Goal: Task Accomplishment & Management: Use online tool/utility

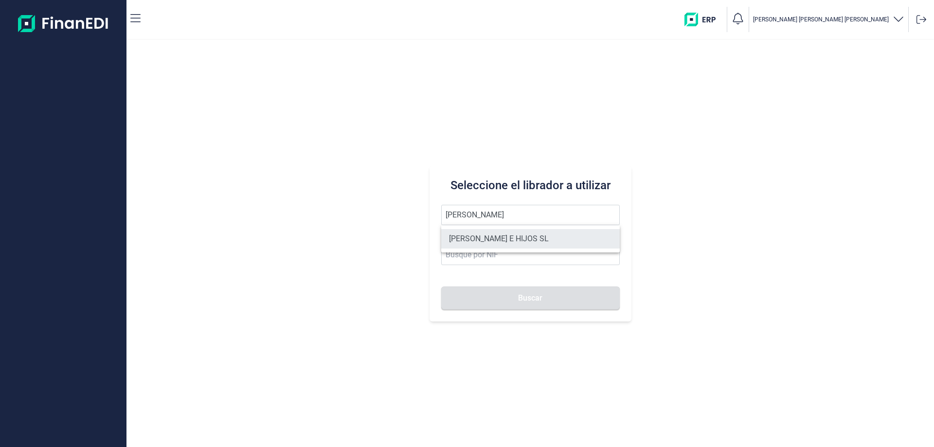
click at [506, 244] on li "[PERSON_NAME] E HIJOS SL" at bounding box center [530, 238] width 179 height 19
type input "[PERSON_NAME] E HIJOS SL"
type input "B35023068"
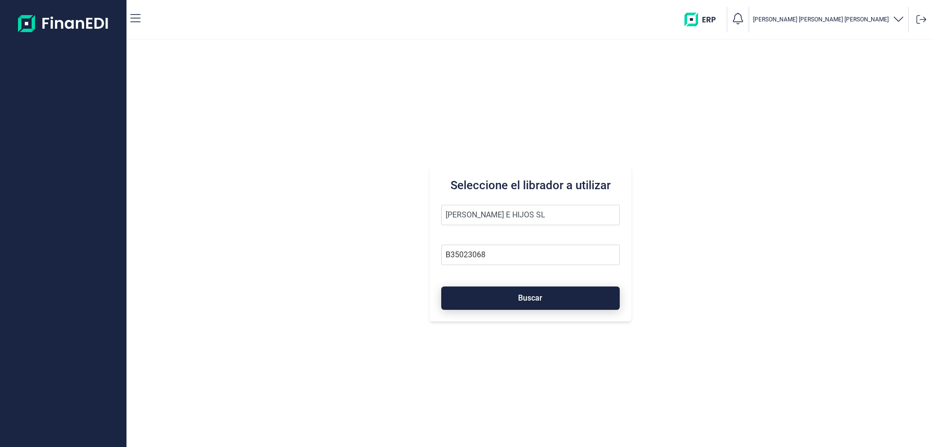
click at [540, 301] on span "Buscar" at bounding box center [530, 297] width 24 height 7
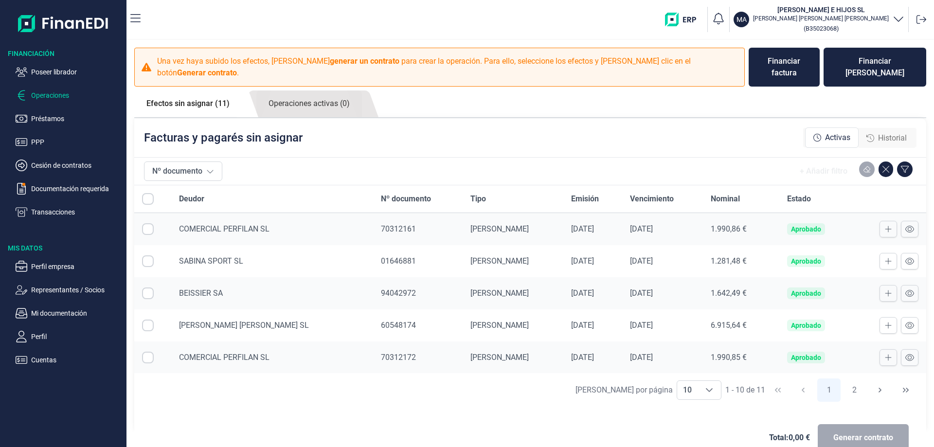
click at [146, 223] on input "Row Selected null" at bounding box center [148, 229] width 12 height 12
checkbox input "true"
click at [148, 255] on input "Row Selected null" at bounding box center [148, 261] width 12 height 12
checkbox input "true"
click at [147, 320] on input "Row Selected null" at bounding box center [148, 326] width 12 height 12
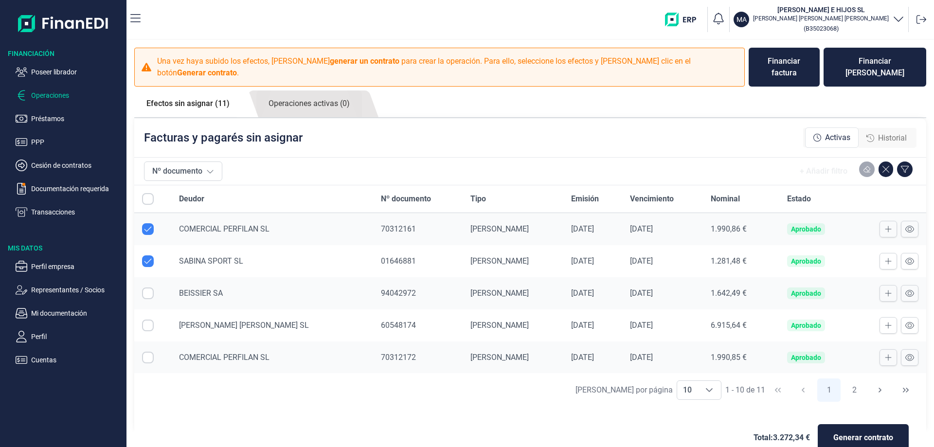
checkbox input "true"
click at [146, 352] on input "Row Selected null" at bounding box center [148, 358] width 12 height 12
checkbox input "true"
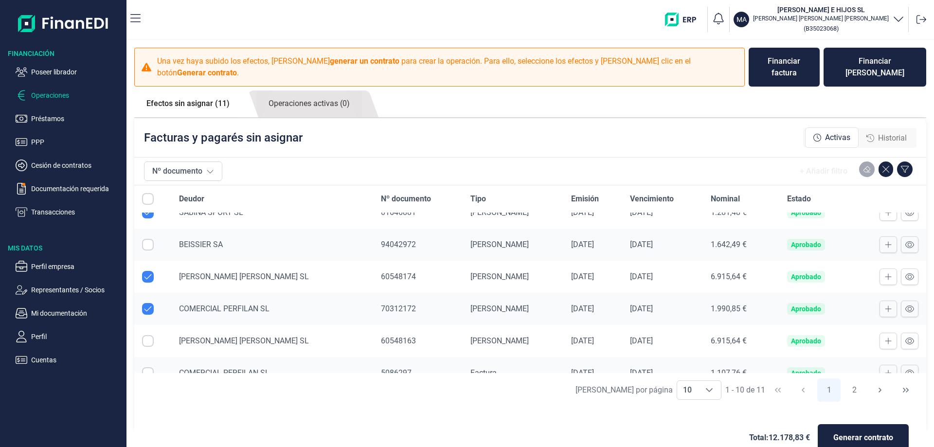
click at [145, 335] on input "Row Selected null" at bounding box center [148, 341] width 12 height 12
checkbox input "true"
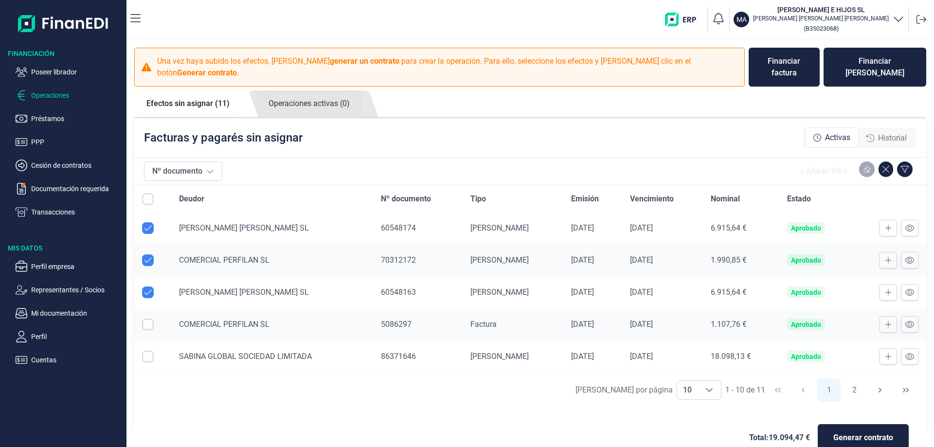
click at [148, 319] on input "Row Selected null" at bounding box center [148, 325] width 12 height 12
checkbox input "true"
click at [151, 351] on input "Row Selected null" at bounding box center [148, 357] width 12 height 12
checkbox input "true"
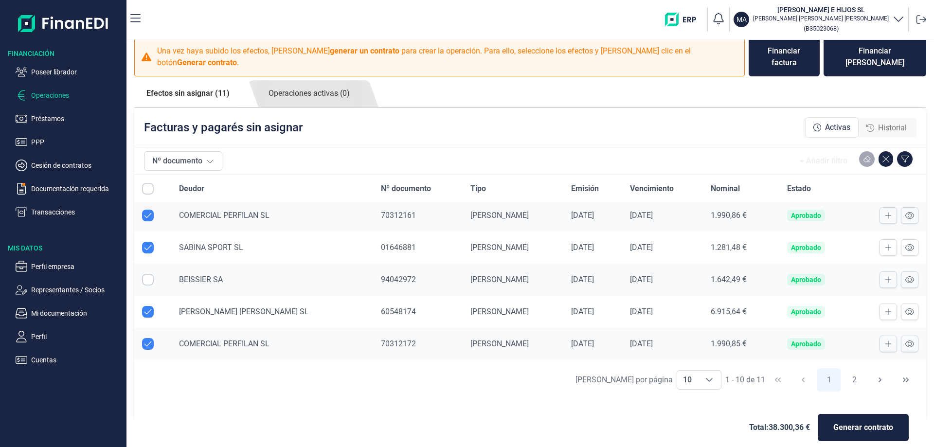
scroll to position [0, 0]
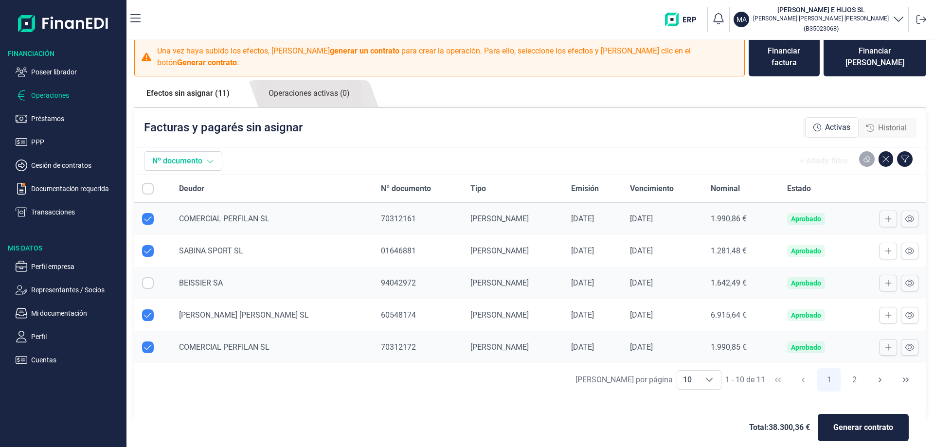
click at [213, 157] on icon at bounding box center [210, 161] width 8 height 8
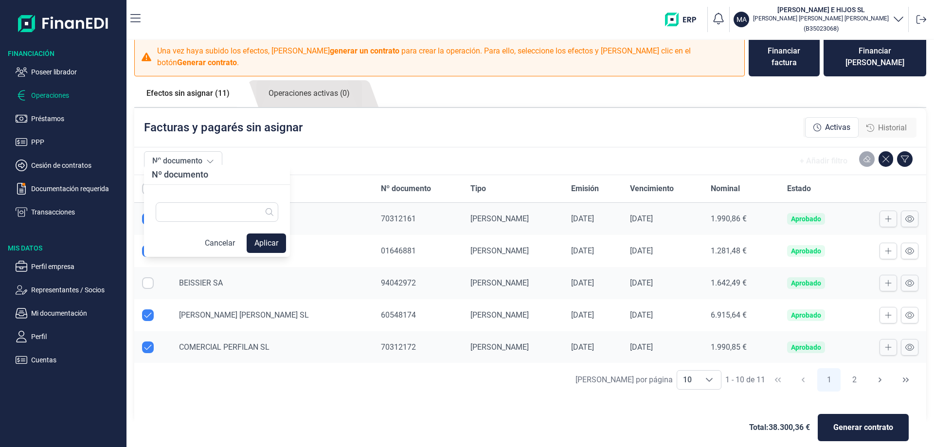
click at [272, 151] on div "+ Añadir filtro" at bounding box center [571, 160] width 690 height 19
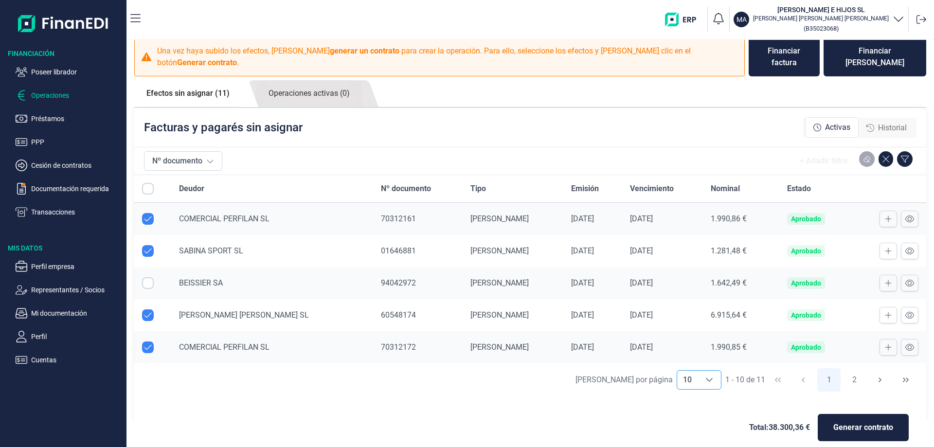
click at [714, 371] on div "Choose" at bounding box center [709, 380] width 23 height 18
click at [695, 347] on li "20" at bounding box center [694, 346] width 45 height 23
type input "20"
checkbox input "false"
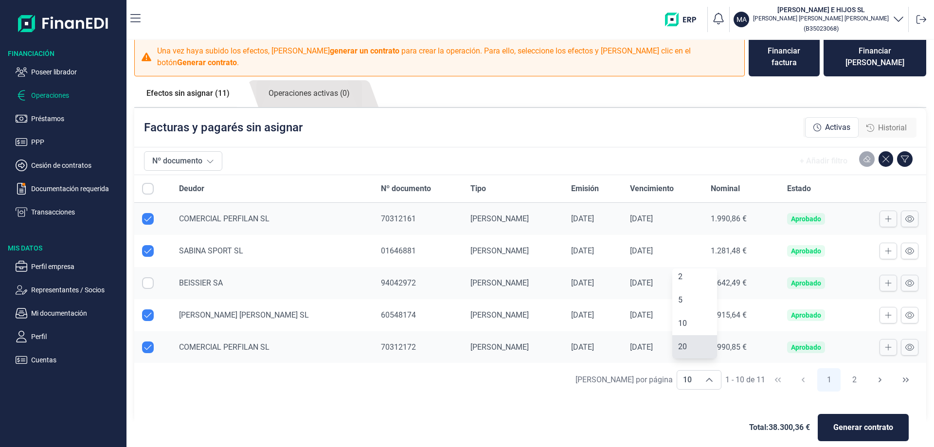
checkbox input "false"
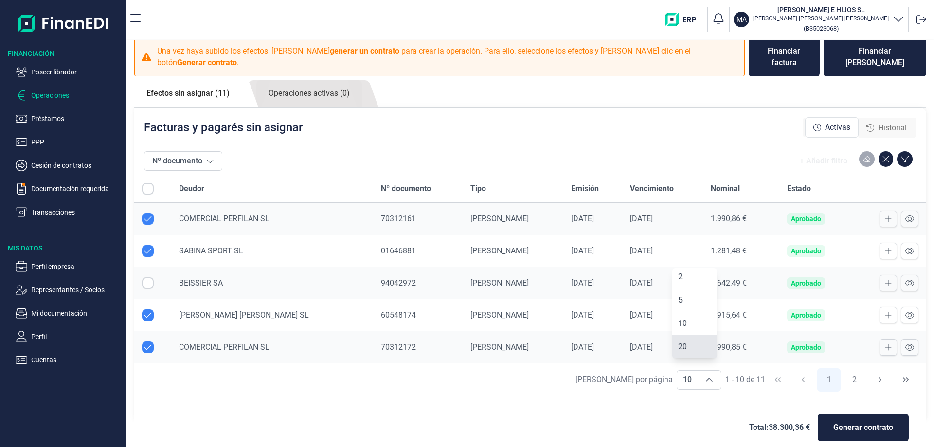
checkbox input "false"
checkbox input "true"
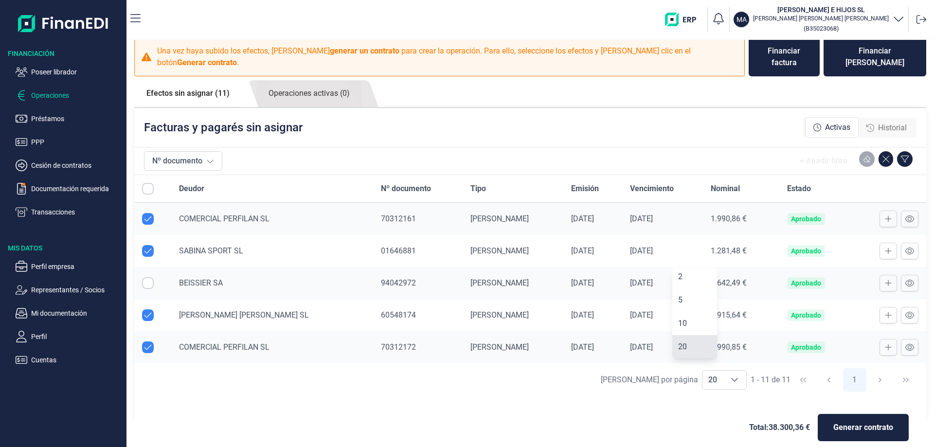
checkbox input "true"
click at [145, 183] on input "All items unselected" at bounding box center [148, 189] width 12 height 12
checkbox input "false"
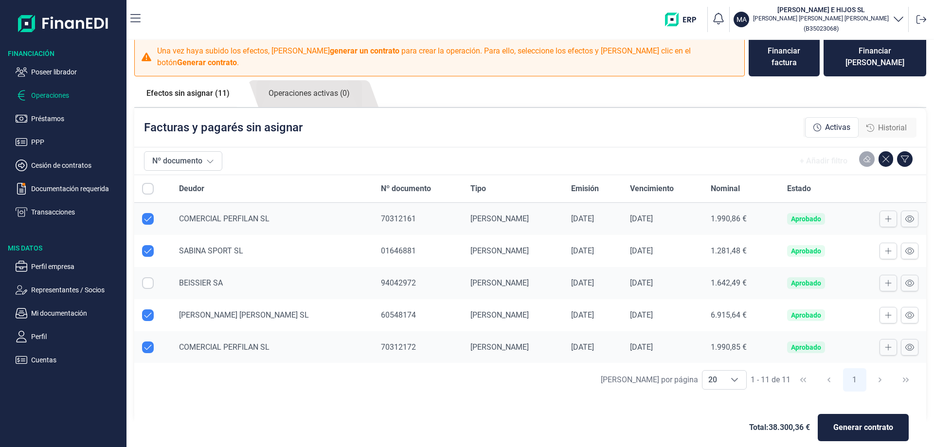
click at [145, 213] on input "Row Unselected null" at bounding box center [148, 219] width 12 height 12
checkbox input "false"
drag, startPoint x: 144, startPoint y: 241, endPoint x: 151, endPoint y: 248, distance: 10.3
click at [146, 245] on input "Row Unselected null" at bounding box center [148, 251] width 12 height 12
checkbox input "false"
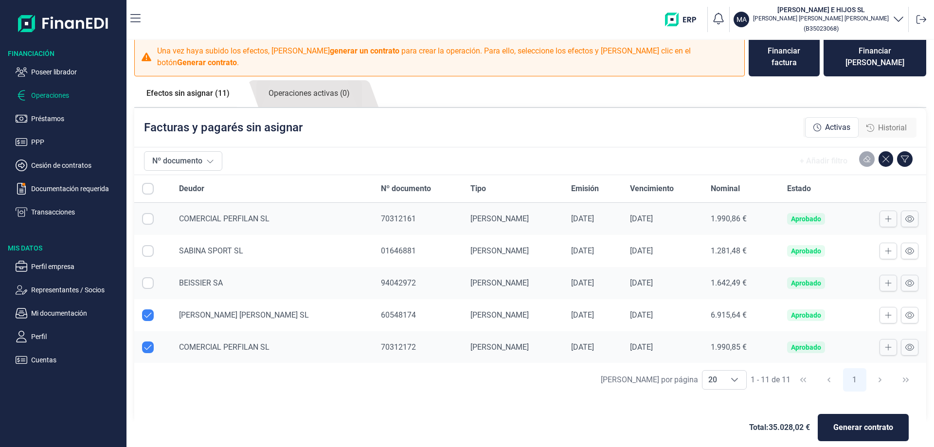
click at [145, 299] on td at bounding box center [152, 315] width 37 height 32
click at [148, 309] on td at bounding box center [152, 315] width 37 height 32
drag, startPoint x: 151, startPoint y: 305, endPoint x: 158, endPoint y: 316, distance: 13.8
click at [153, 309] on input "Row Unselected null" at bounding box center [148, 315] width 12 height 12
checkbox input "false"
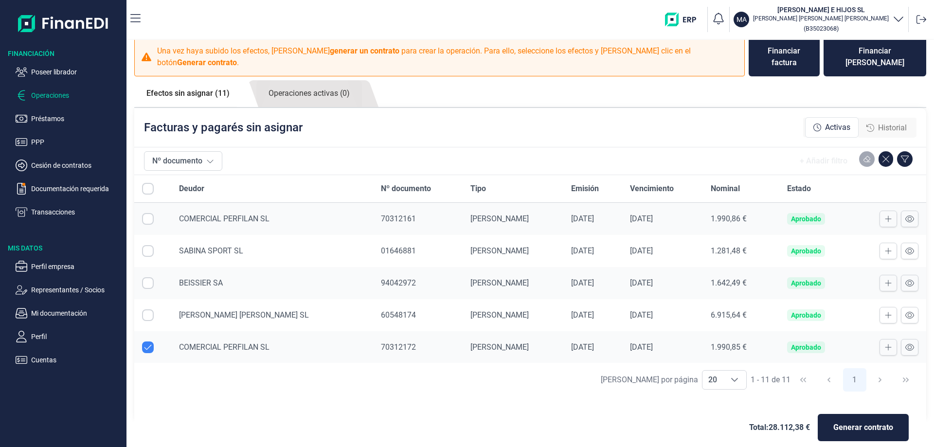
click at [150, 342] on input "Row Unselected null" at bounding box center [148, 348] width 12 height 12
checkbox input "false"
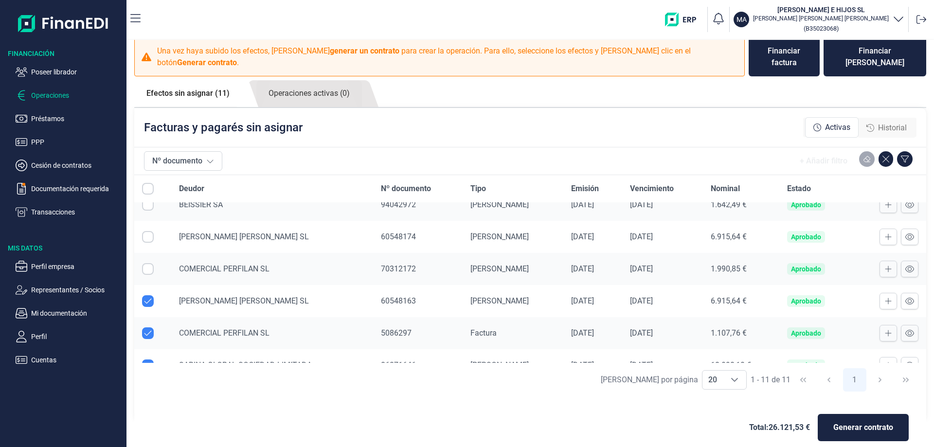
scroll to position [193, 0]
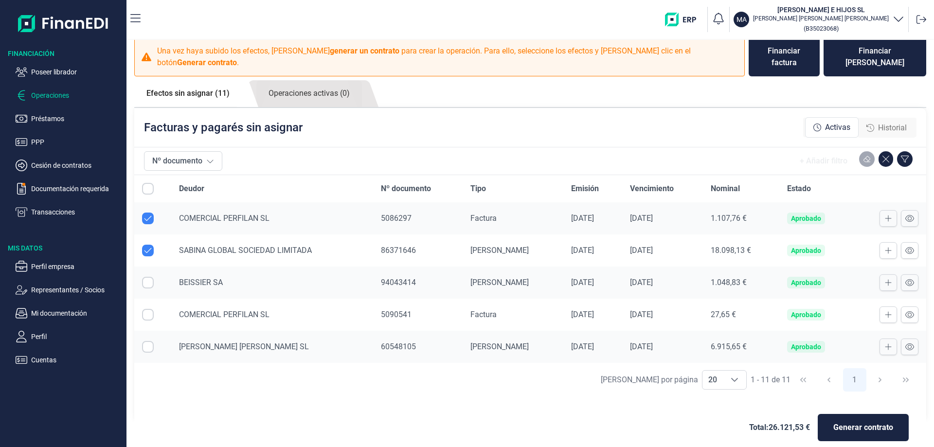
click at [149, 245] on input "Row Unselected null" at bounding box center [148, 251] width 12 height 12
checkbox input "false"
click at [148, 213] on input "Row Unselected null" at bounding box center [148, 219] width 12 height 12
checkbox input "false"
click at [151, 341] on input "Row Selected null" at bounding box center [148, 347] width 12 height 12
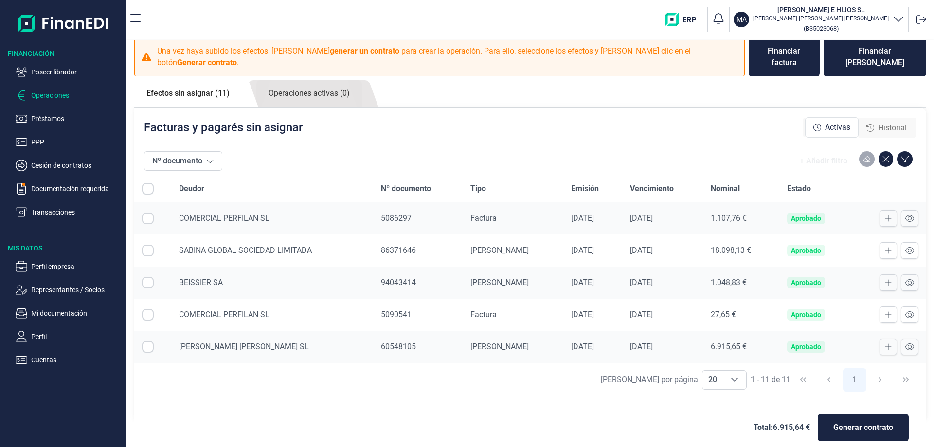
checkbox input "true"
click at [150, 245] on input "Row Selected null" at bounding box center [148, 251] width 12 height 12
checkbox input "true"
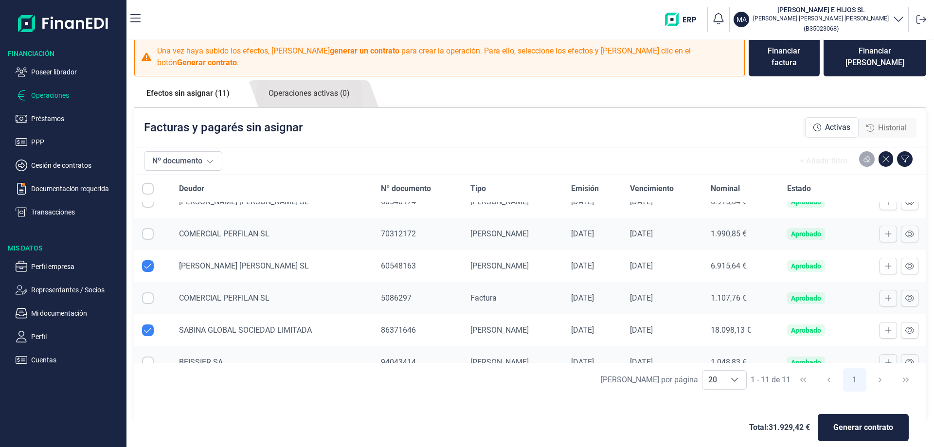
scroll to position [96, 0]
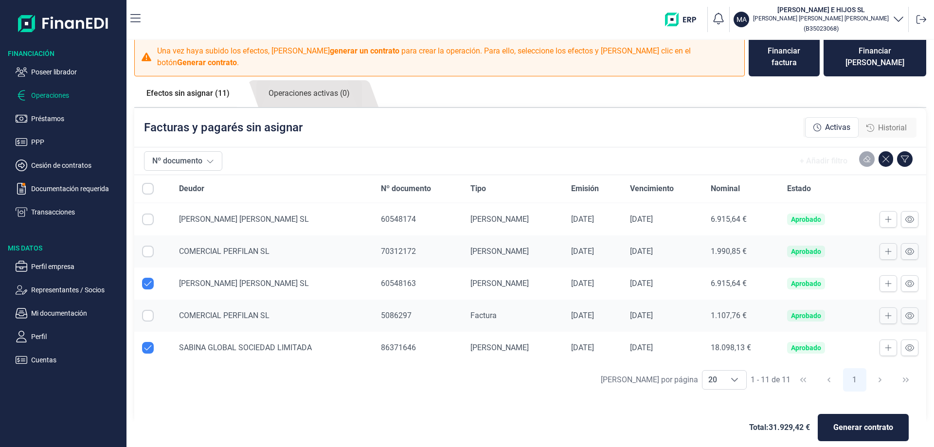
click at [149, 246] on input "Row Selected null" at bounding box center [148, 252] width 12 height 12
checkbox input "true"
click at [148, 214] on input "Row Selected null" at bounding box center [148, 220] width 12 height 12
checkbox input "true"
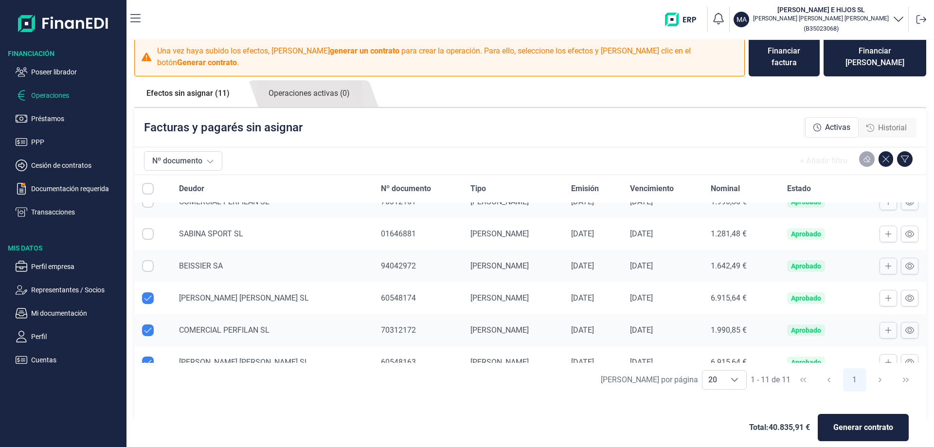
scroll to position [0, 0]
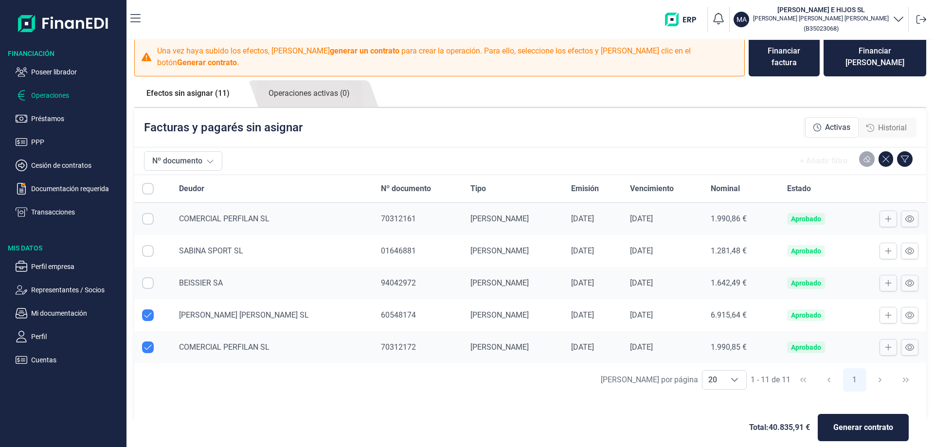
click at [154, 240] on td at bounding box center [152, 251] width 37 height 32
click at [151, 245] on input "Row Selected null" at bounding box center [148, 251] width 12 height 12
checkbox input "true"
click at [146, 213] on input "Row Selected null" at bounding box center [148, 219] width 12 height 12
checkbox input "true"
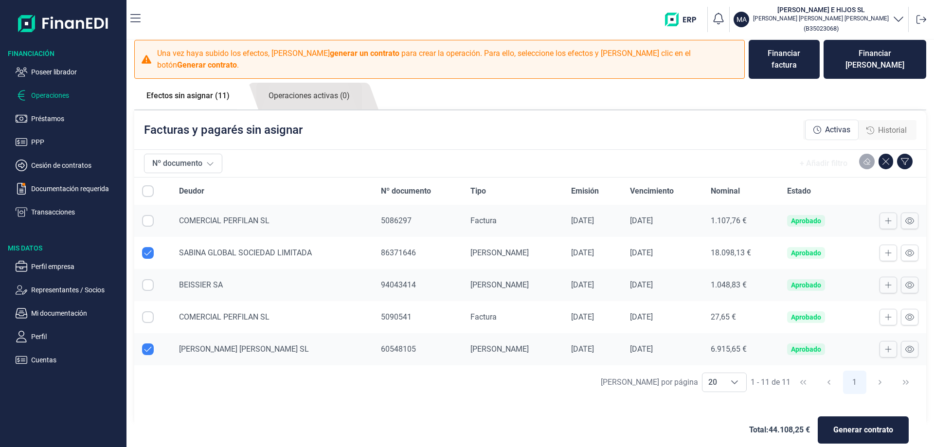
scroll to position [10, 0]
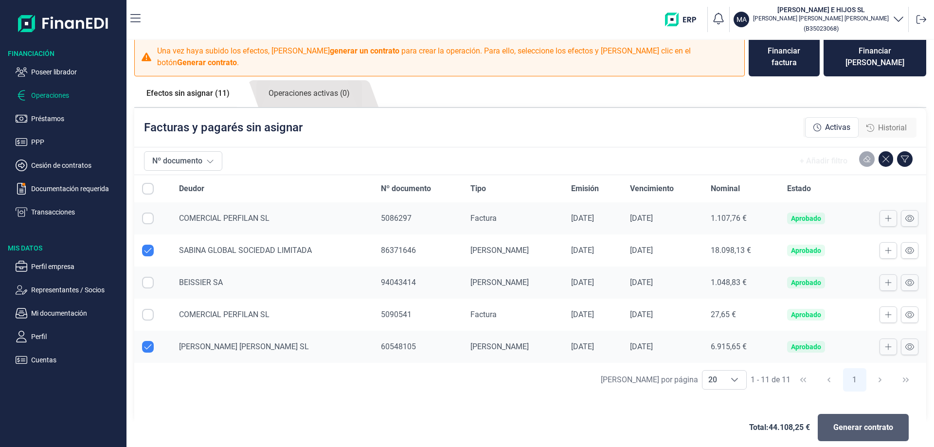
click at [850, 422] on span "Generar contrato" at bounding box center [864, 428] width 60 height 12
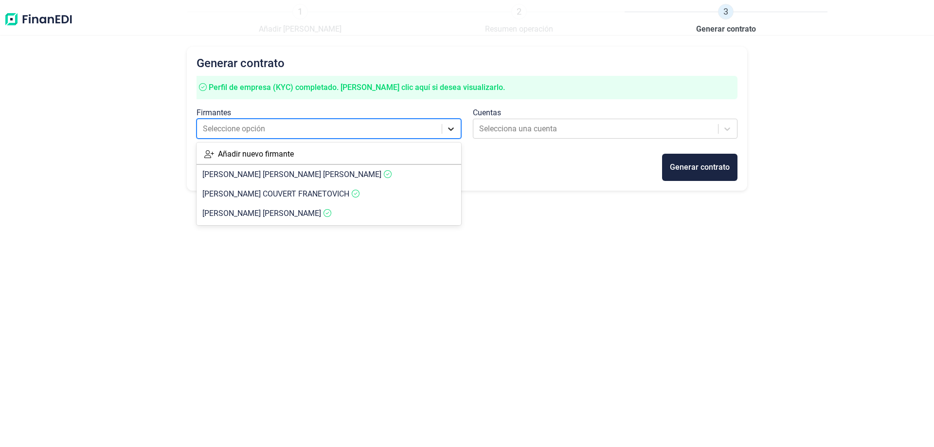
click at [445, 131] on div at bounding box center [451, 129] width 18 height 18
click at [330, 198] on article "[PERSON_NAME] COUVERT [PERSON_NAME]" at bounding box center [329, 193] width 265 height 19
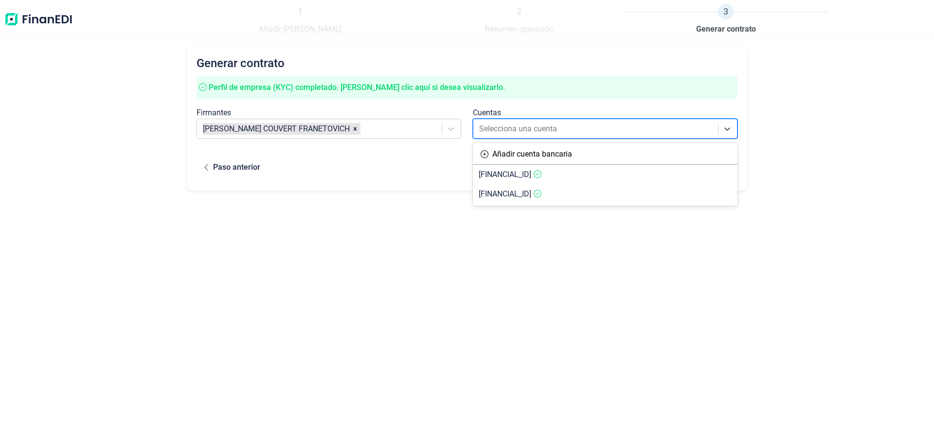
click at [538, 135] on div at bounding box center [596, 129] width 235 height 14
click at [666, 137] on div "Selecciona una cuenta" at bounding box center [596, 129] width 244 height 18
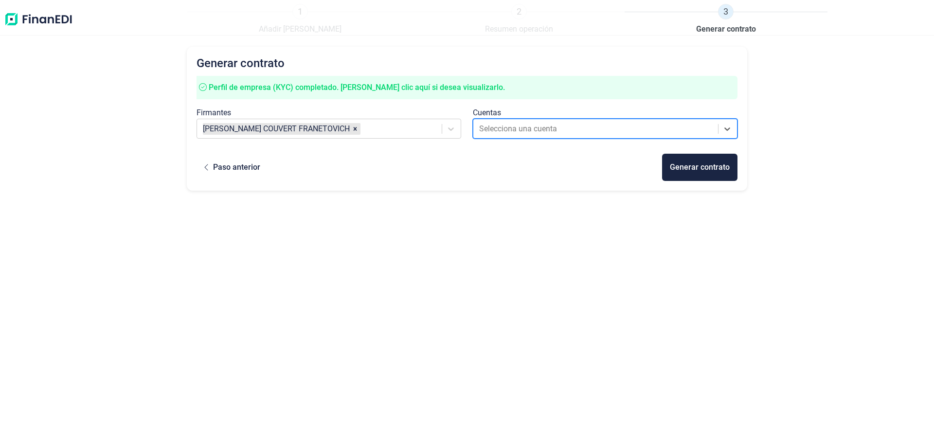
click at [662, 131] on div at bounding box center [596, 129] width 235 height 14
click at [501, 127] on div at bounding box center [596, 129] width 235 height 14
click at [507, 133] on div at bounding box center [596, 129] width 235 height 14
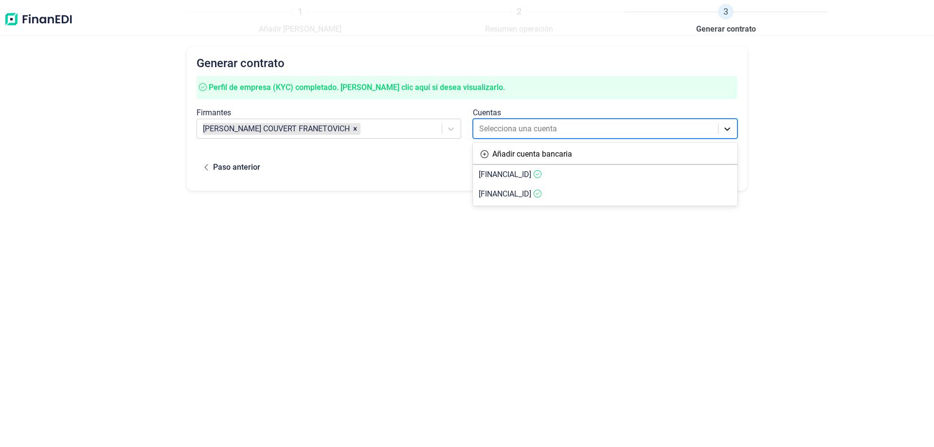
click at [729, 132] on icon at bounding box center [728, 129] width 10 height 10
click at [531, 192] on span "[FINANCIAL_ID]" at bounding box center [505, 193] width 53 height 9
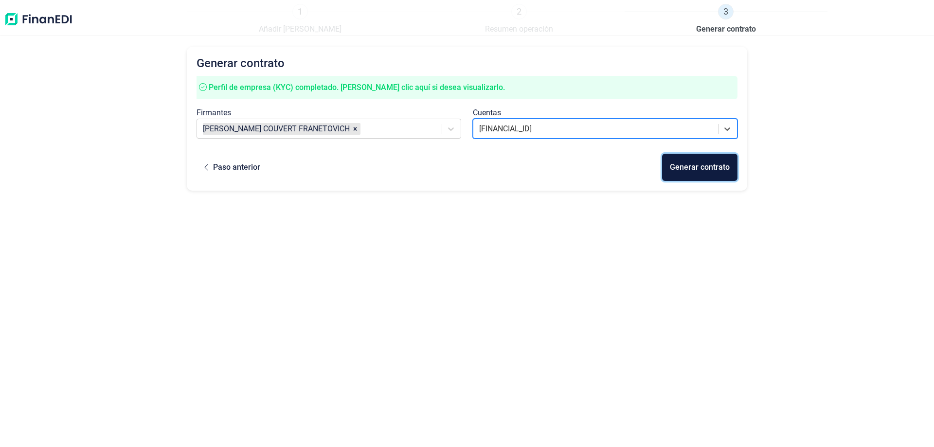
click at [713, 166] on div "Generar contrato" at bounding box center [700, 168] width 60 height 12
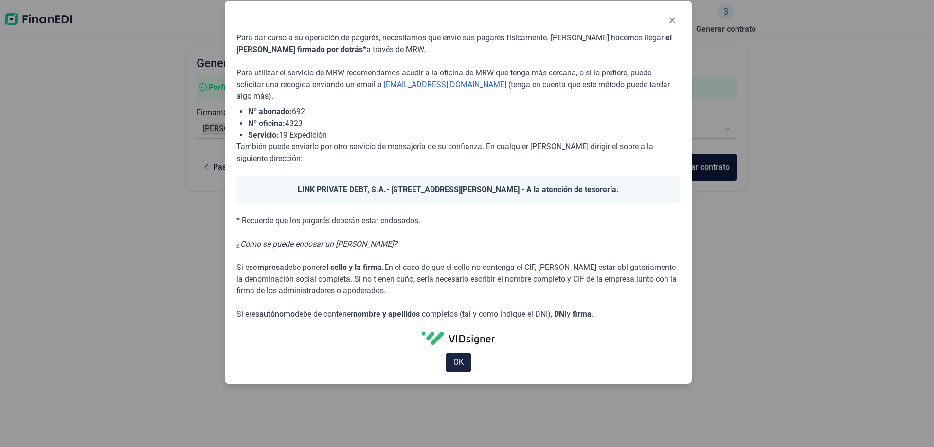
drag, startPoint x: 246, startPoint y: 55, endPoint x: 237, endPoint y: 24, distance: 32.4
click at [237, 24] on div at bounding box center [458, 22] width 444 height 19
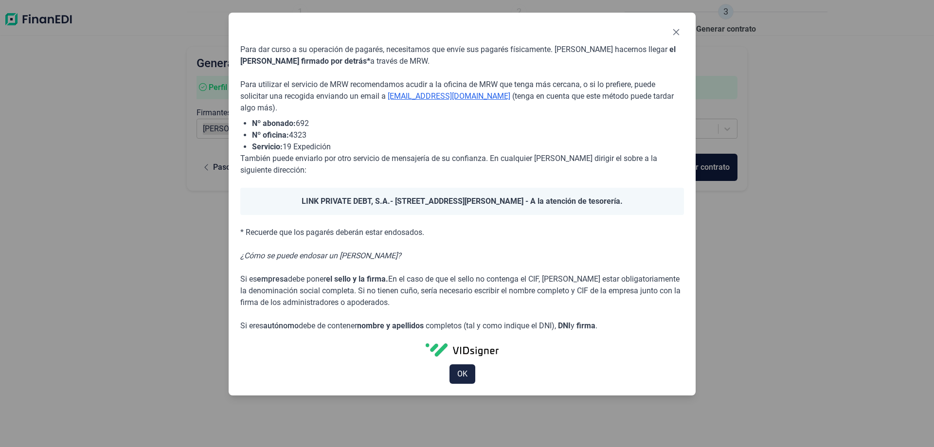
drag, startPoint x: 387, startPoint y: 22, endPoint x: 391, endPoint y: 34, distance: 12.3
click at [391, 34] on div at bounding box center [462, 33] width 444 height 19
click at [677, 33] on icon "Close" at bounding box center [676, 32] width 8 height 8
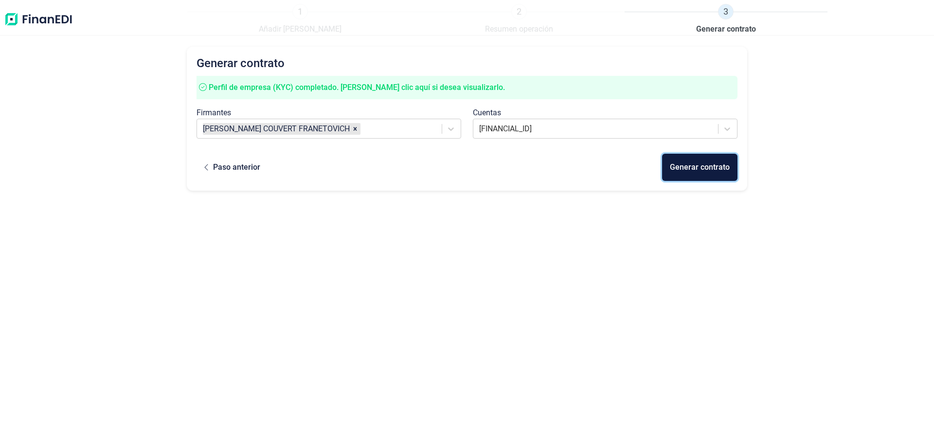
click at [692, 165] on div "Generar contrato" at bounding box center [700, 168] width 60 height 12
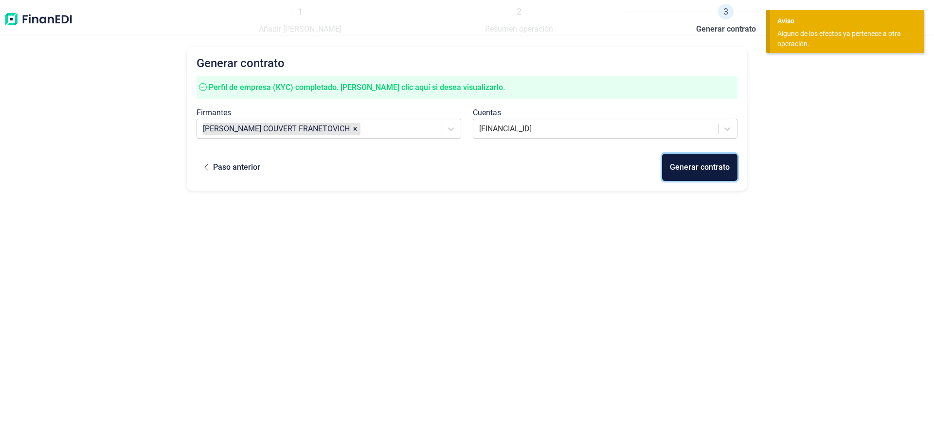
click at [684, 172] on div "Generar contrato" at bounding box center [700, 168] width 60 height 12
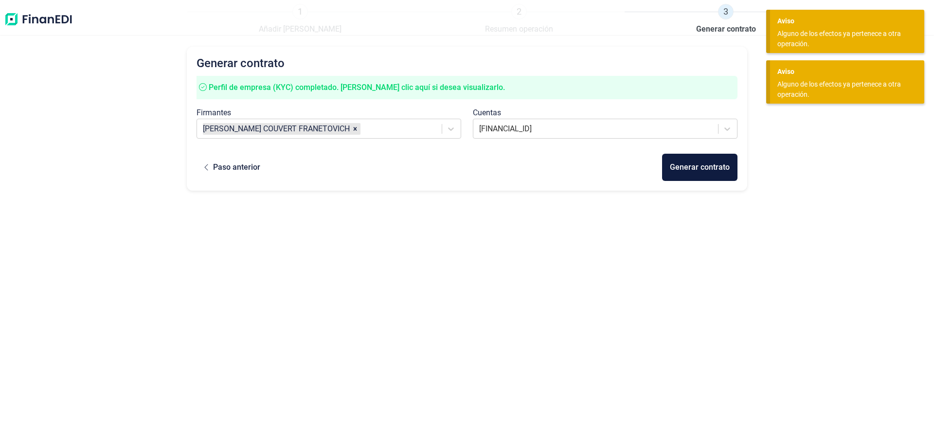
click at [919, 73] on div "Aviso Alguno de los efectos ya pertenece a otra operación." at bounding box center [847, 81] width 154 height 43
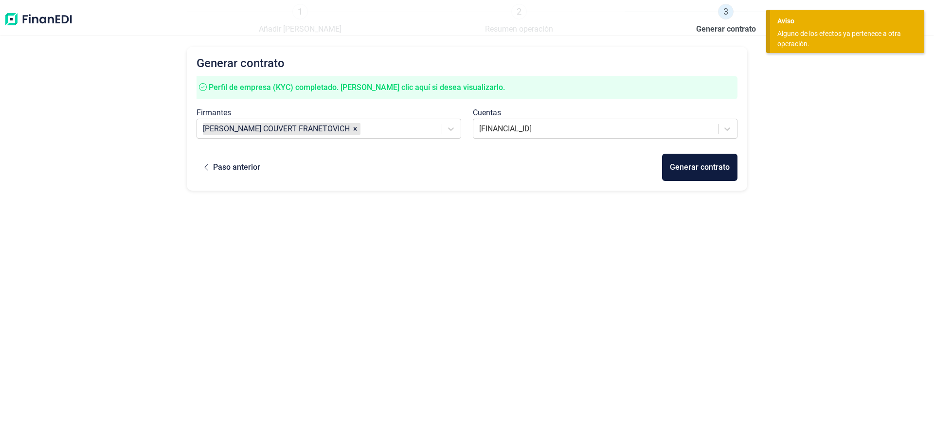
click at [917, 18] on div "Aviso Alguno de los efectos ya pertenece a otra operación." at bounding box center [847, 31] width 154 height 43
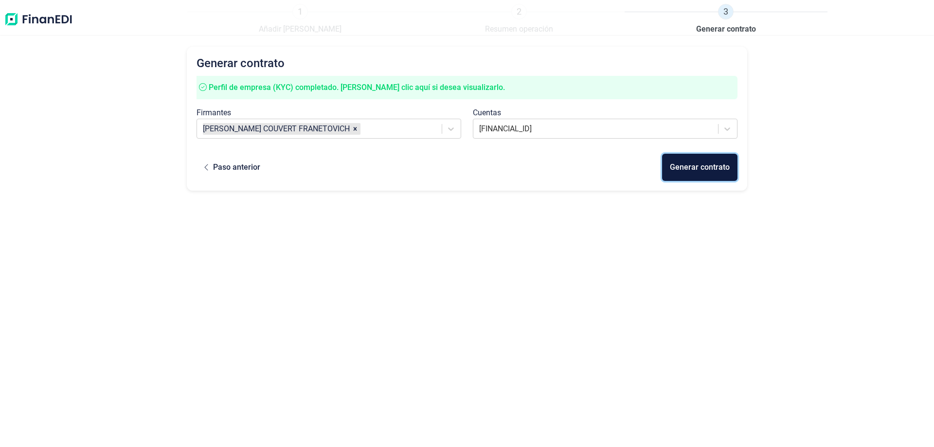
click at [676, 167] on div "Generar contrato" at bounding box center [700, 168] width 60 height 12
